Goal: Browse casually: Explore the website without a specific task or goal

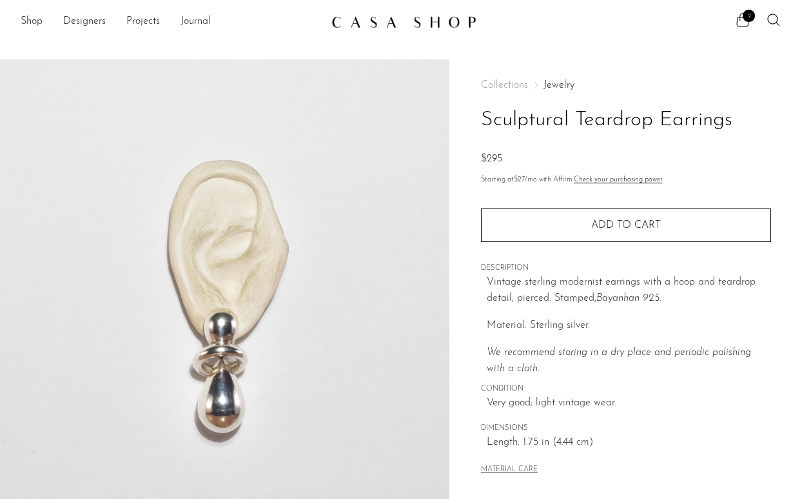
scroll to position [14, 0]
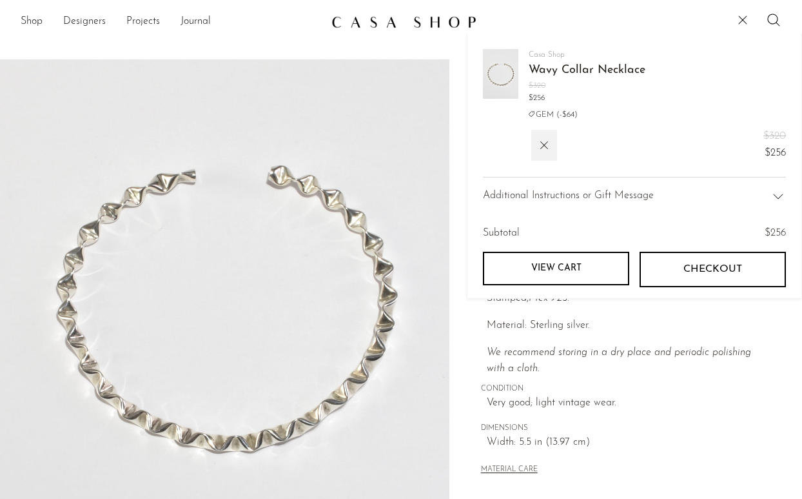
click at [660, 352] on icon "We recommend storing in a dry place and periodic polishing with a cloth." at bounding box center [619, 360] width 264 height 27
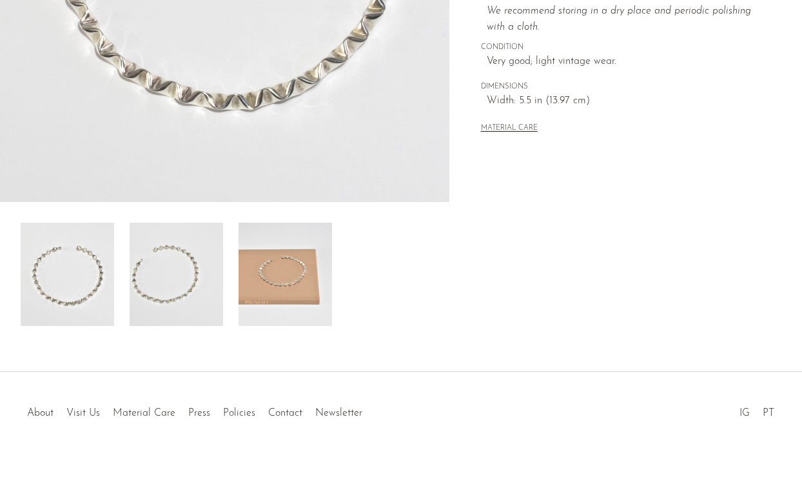
scroll to position [341, 0]
click at [250, 412] on link "Policies" at bounding box center [239, 413] width 32 height 10
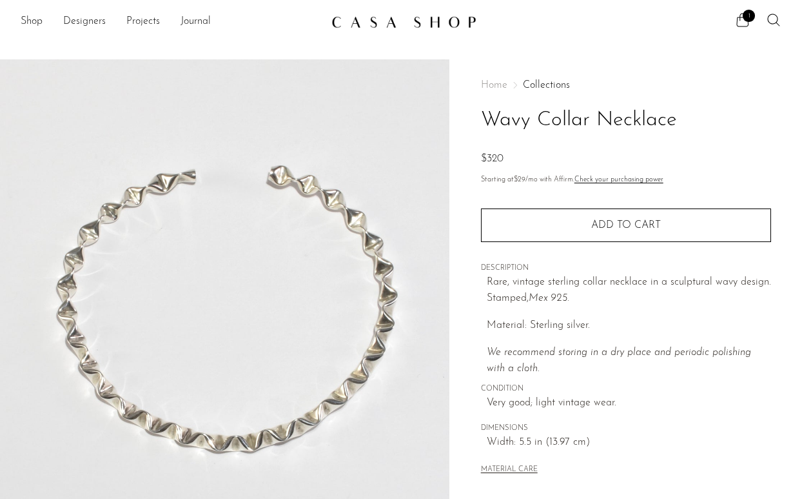
scroll to position [0, 0]
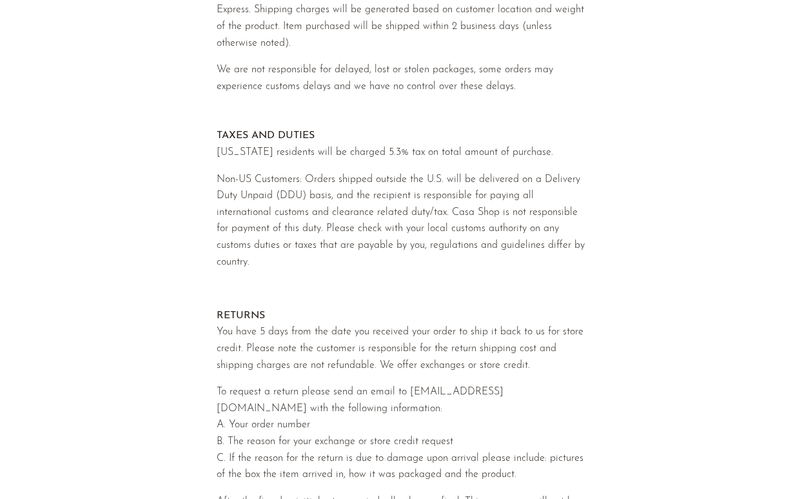
scroll to position [246, 0]
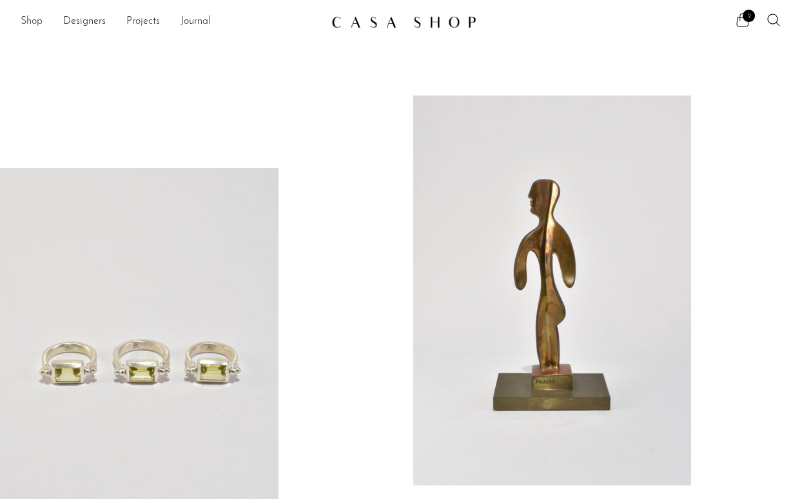
click at [36, 25] on link "Shop" at bounding box center [32, 22] width 22 height 17
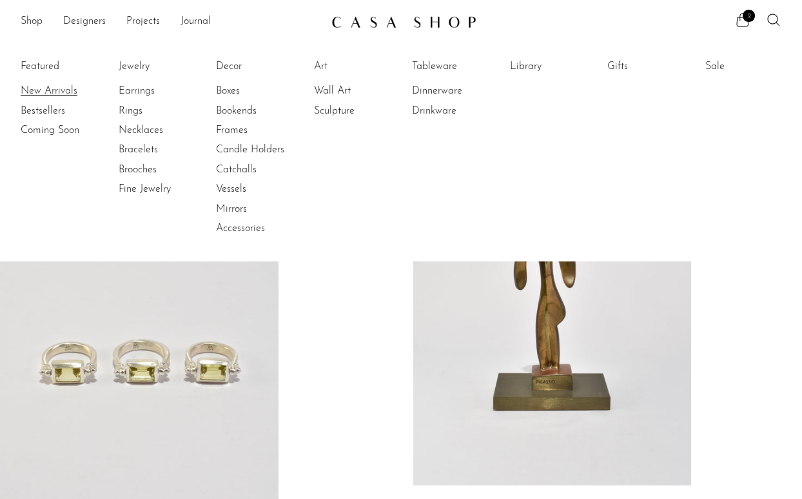
click at [76, 89] on link "New Arrivals" at bounding box center [69, 91] width 97 height 14
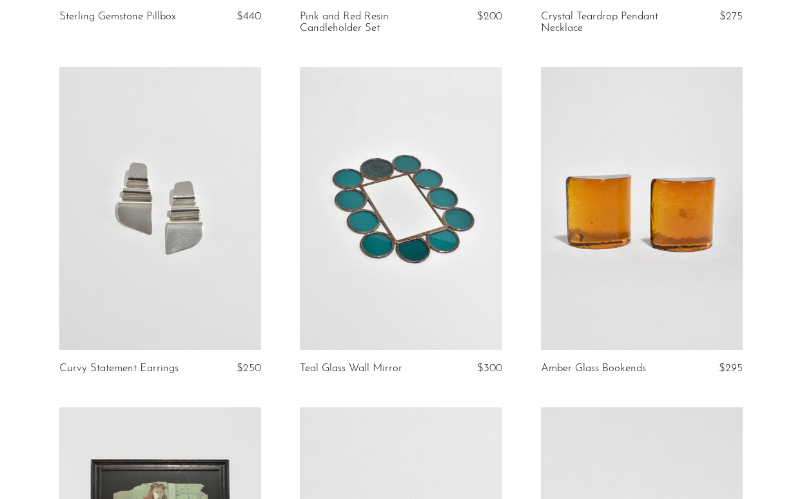
scroll to position [1453, 0]
